Goal: Task Accomplishment & Management: Manage account settings

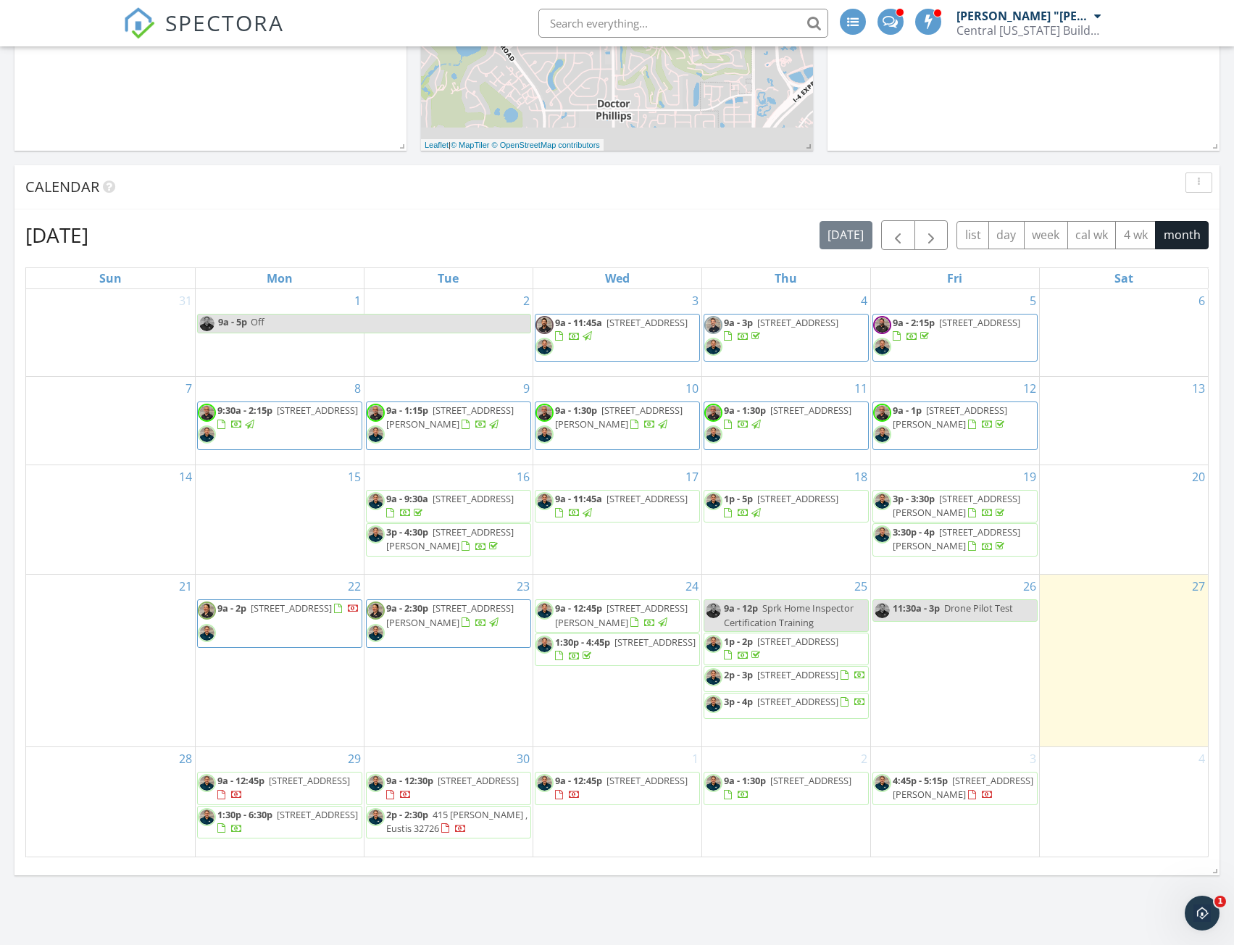
scroll to position [435, 0]
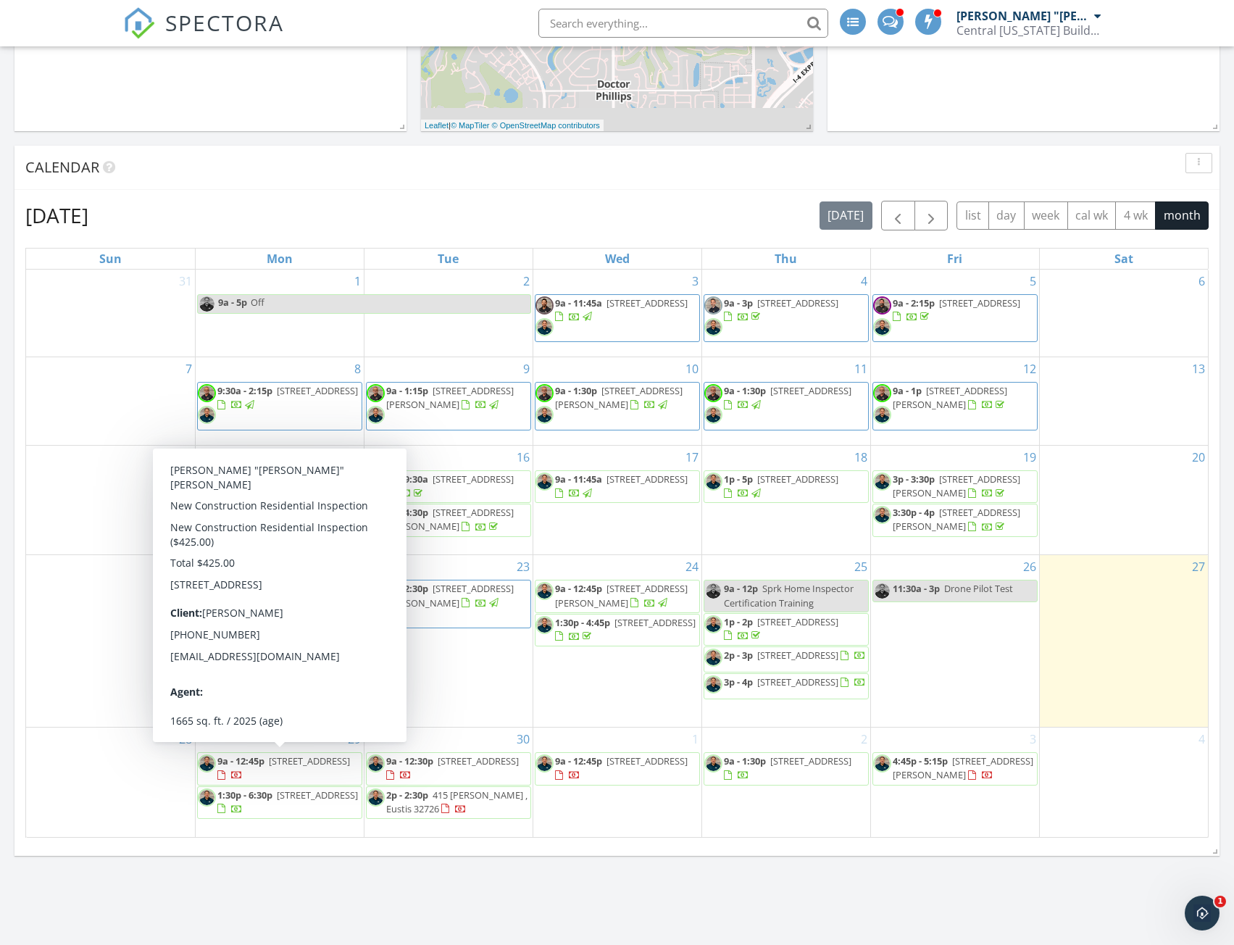
click at [293, 767] on span "3409 Briarwood Grove Dr , Ocoee 34761" at bounding box center [309, 760] width 81 height 13
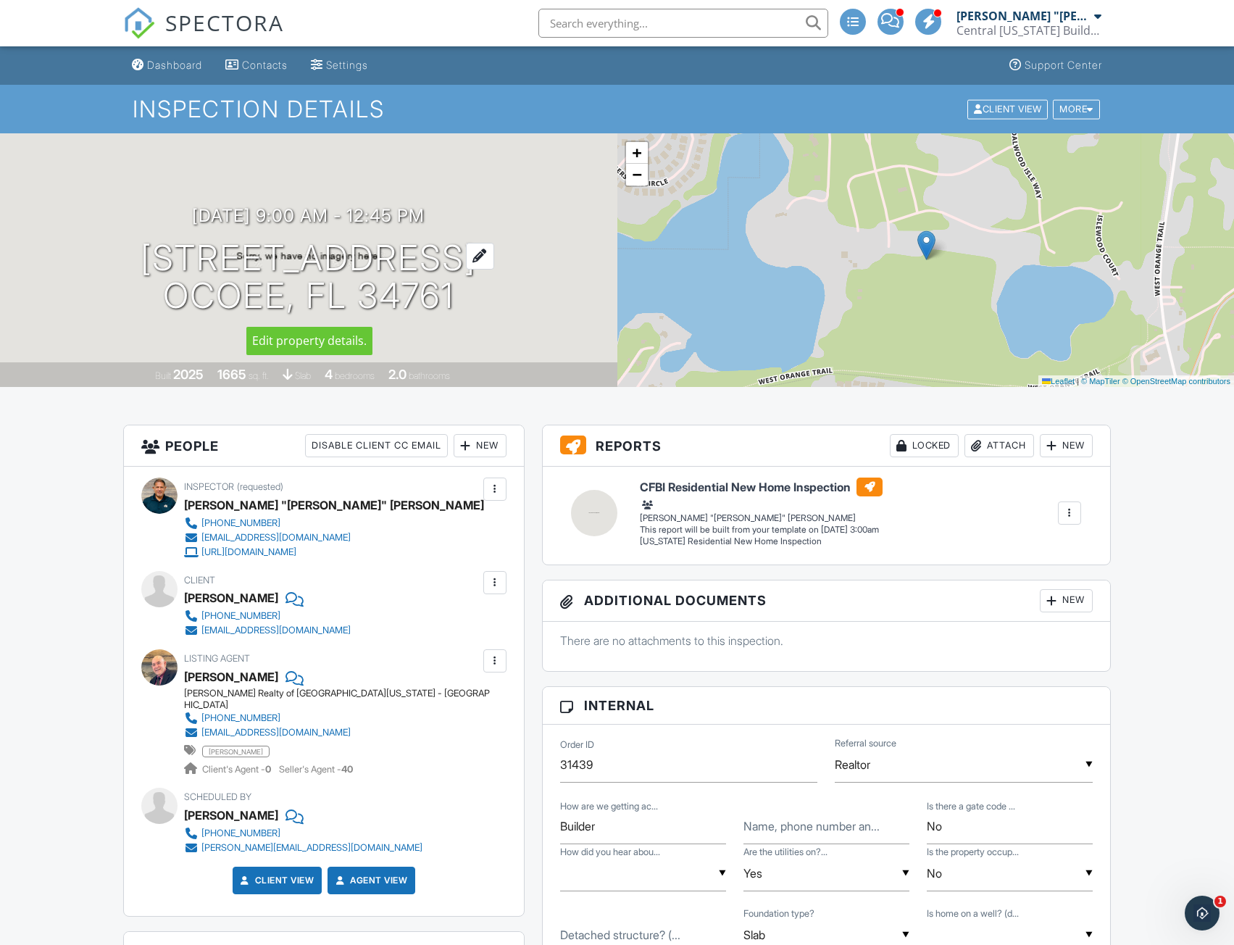
drag, startPoint x: 59, startPoint y: 264, endPoint x: 448, endPoint y: 304, distance: 391.1
click at [448, 304] on div "09/29/2025 9:00 am - 12:45 pm 3409 Briarwood Grove Dr Ocoee, FL 34761" at bounding box center [308, 260] width 617 height 109
copy h1 "3409 Briarwood Grove Dr Ocoee, FL 34761"
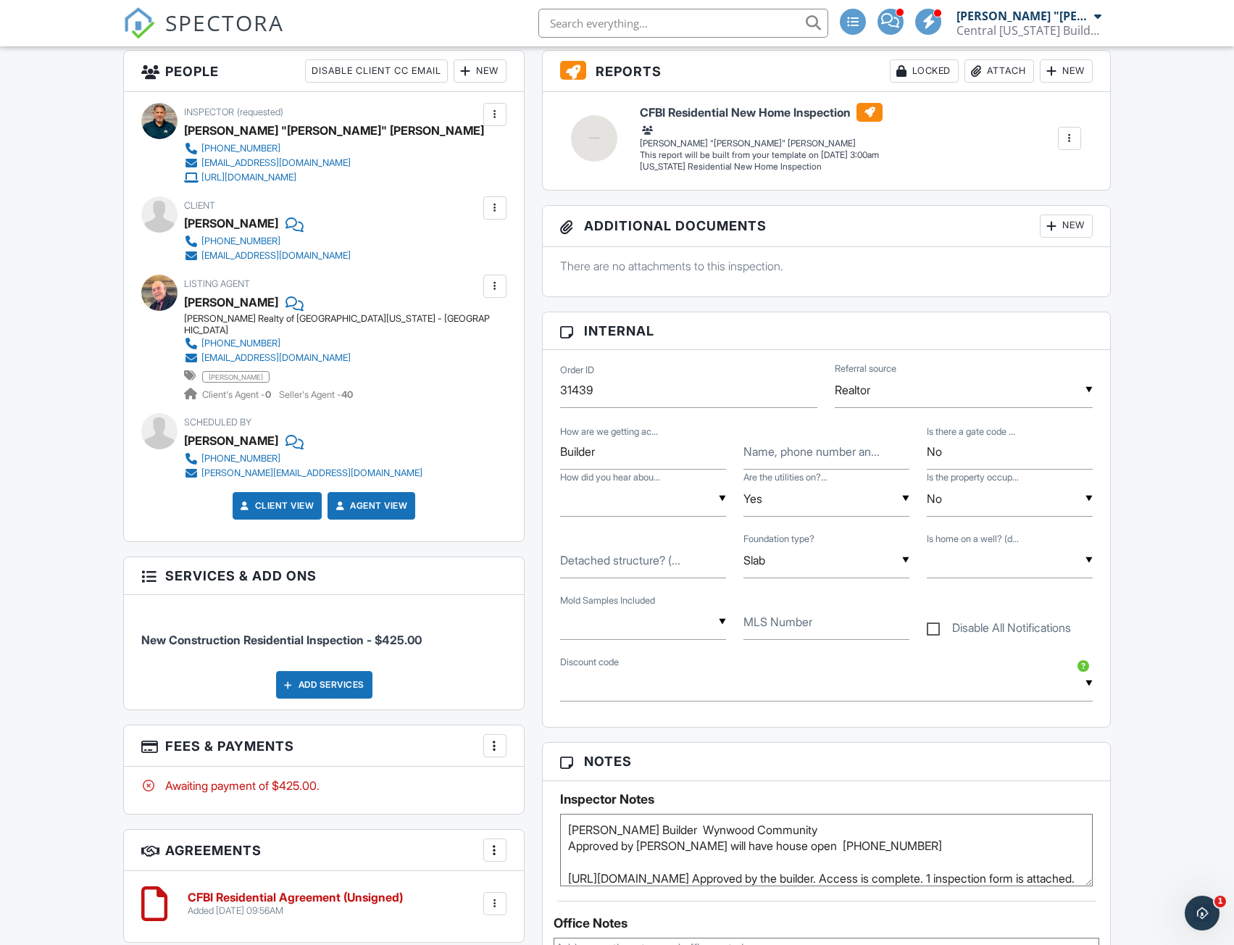
scroll to position [362, 0]
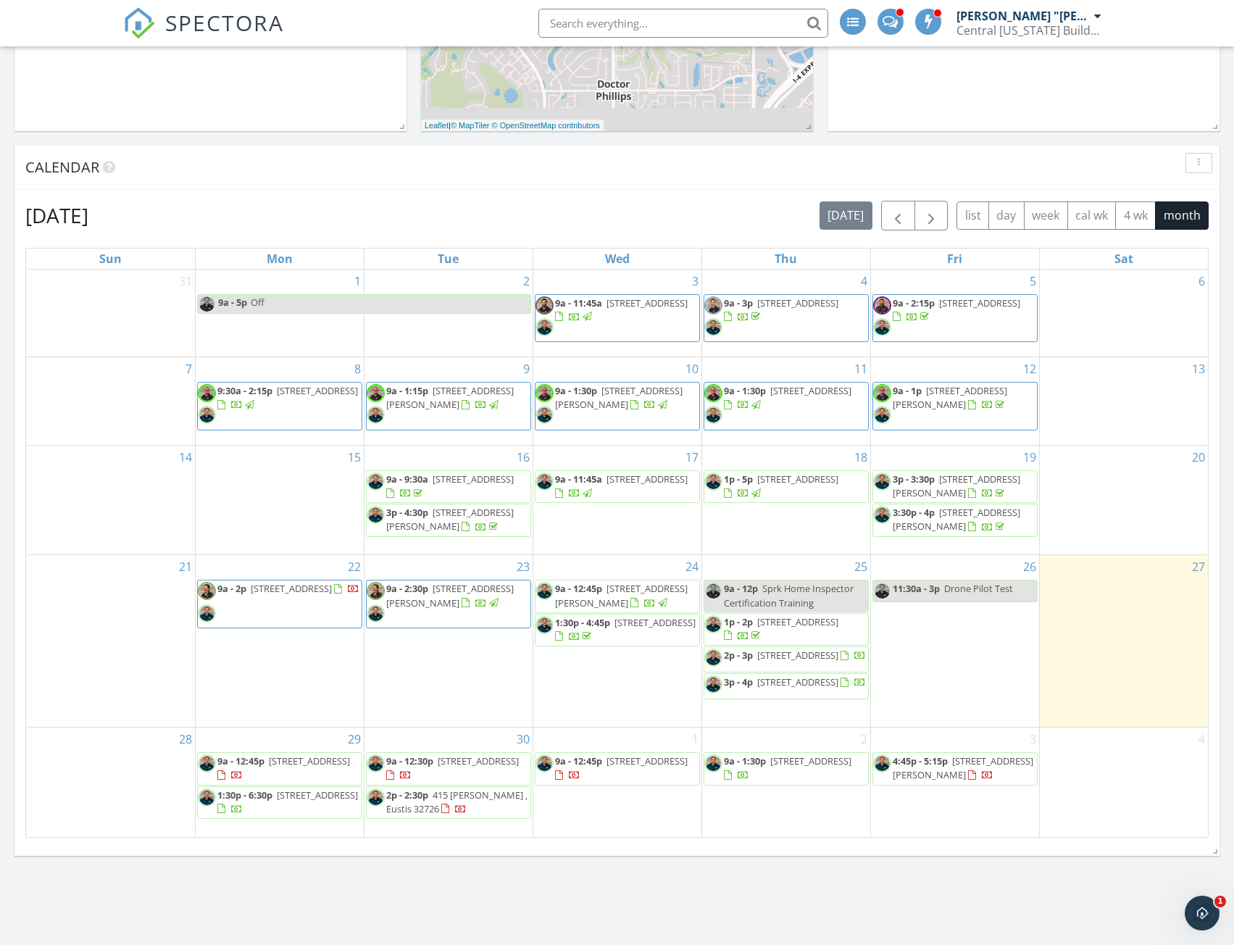
click at [277, 801] on span "8343 Ludington Cir, Orlando 32836" at bounding box center [317, 794] width 81 height 13
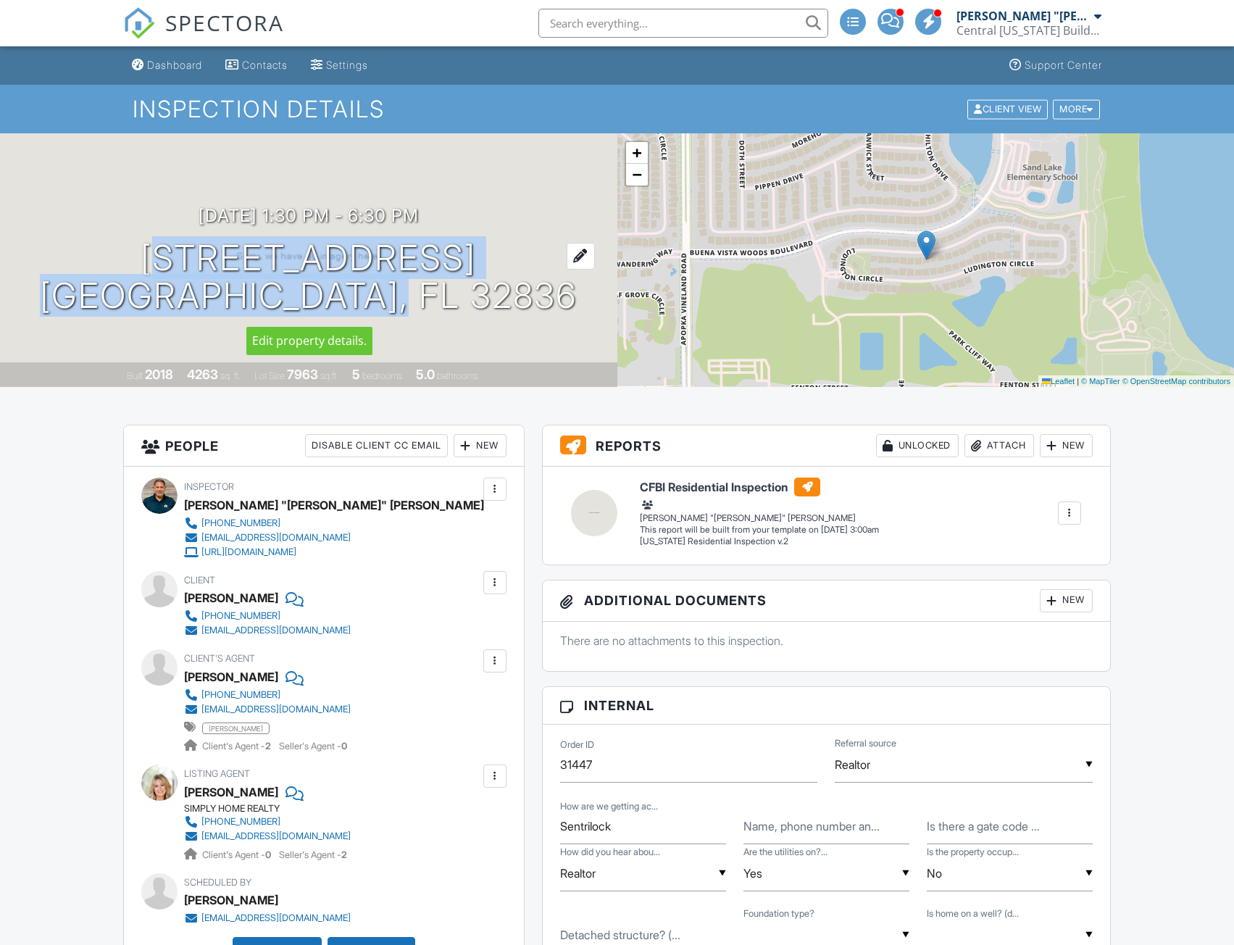
click at [472, 299] on div "[DATE] 1:30 pm - 6:30 pm [STREET_ADDRESS] [GEOGRAPHIC_DATA], FL 32836" at bounding box center [308, 260] width 617 height 109
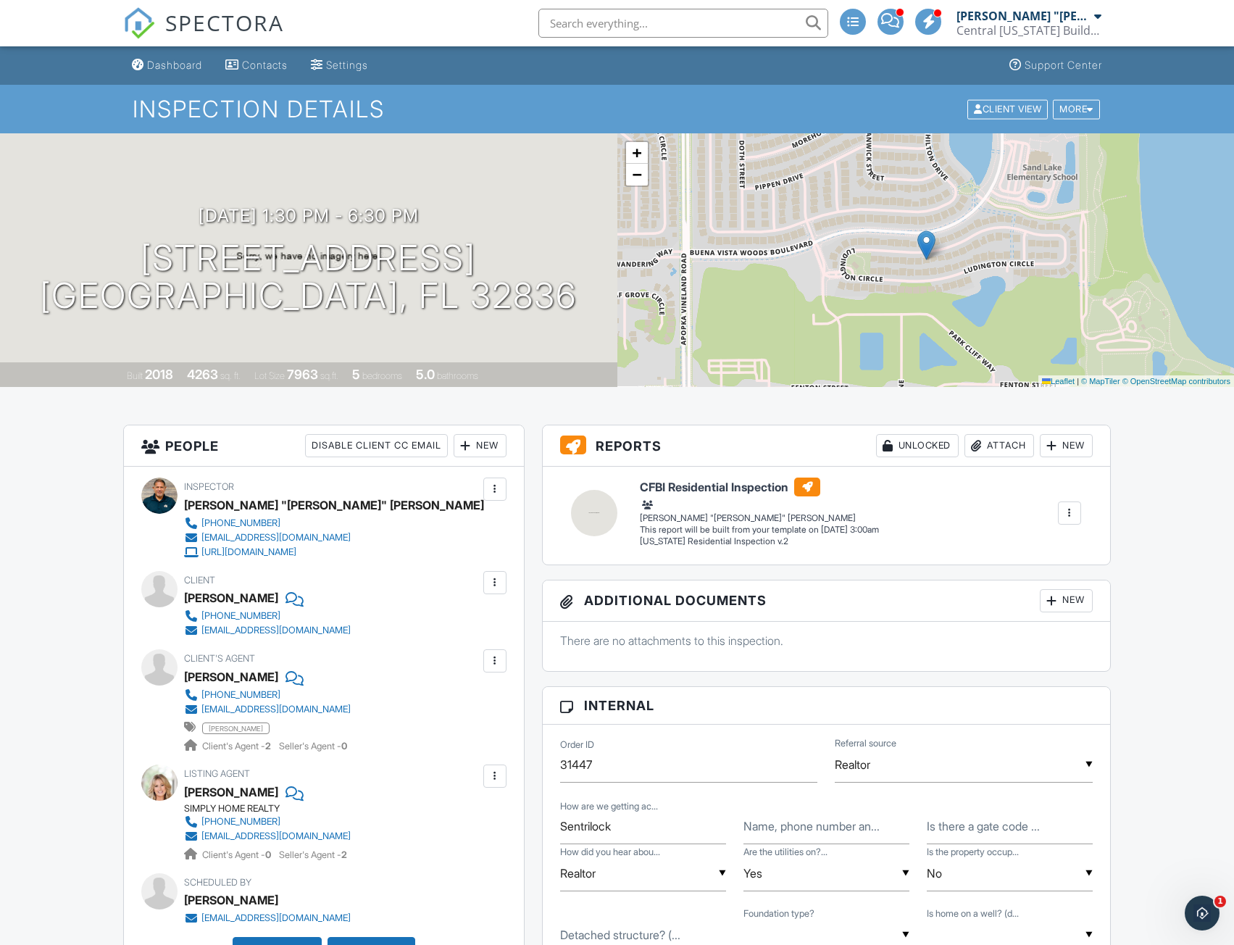
click at [129, 556] on div "Inspector [PERSON_NAME] "[PERSON_NAME]" [PERSON_NAME] [PHONE_NUMBER] [EMAIL_ADD…" at bounding box center [324, 726] width 400 height 519
